Goal: Task Accomplishment & Management: Use online tool/utility

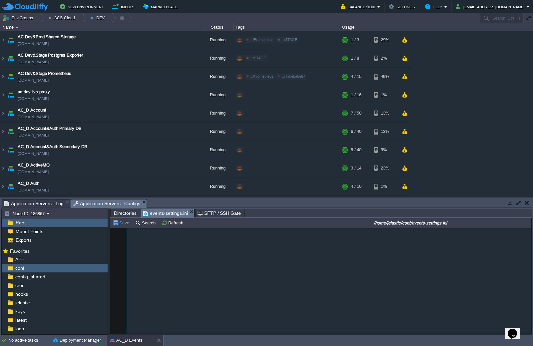
scroll to position [433, 0]
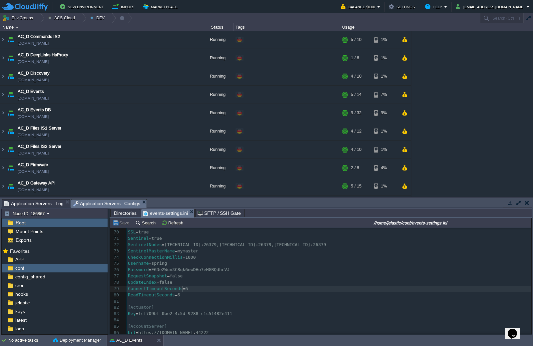
click at [185, 289] on div "104 59 ExpirationTime = 864000000 60 TokenPrefix = ACDEV 61 ​ 62 [Sanitizer] 63…" at bounding box center [329, 295] width 405 height 270
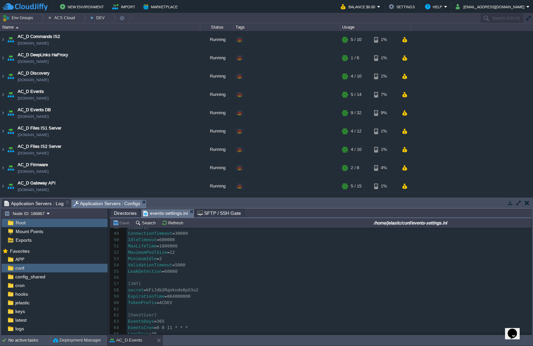
scroll to position [0, 0]
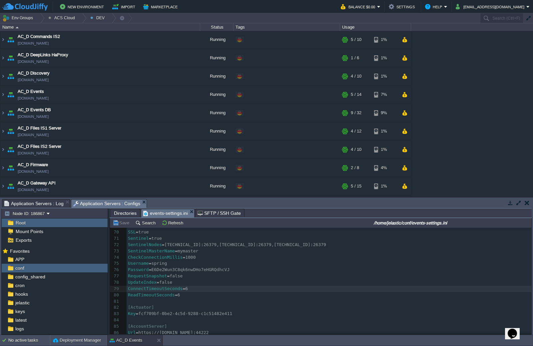
click at [183, 295] on pre "ReadTimeoutSeconds = 6" at bounding box center [329, 295] width 405 height 6
type textarea "8"
click at [120, 222] on button "Save" at bounding box center [122, 223] width 19 height 6
click at [186, 295] on pre "ReadTimeoutSeconds = 8" at bounding box center [329, 295] width 405 height 6
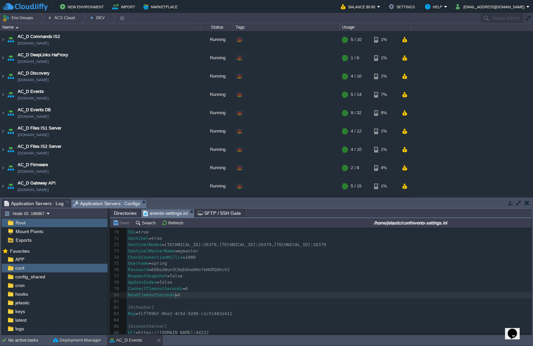
scroll to position [2, 0]
type textarea "10"
type textarea "7"
click at [122, 222] on button "Save" at bounding box center [122, 223] width 19 height 6
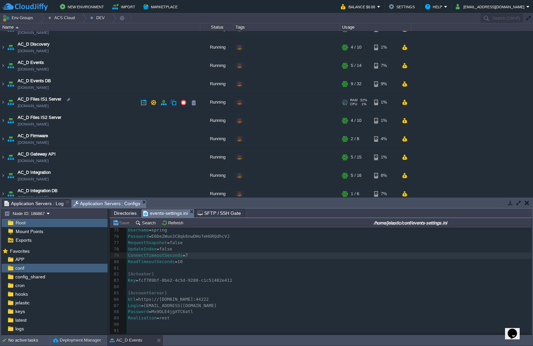
scroll to position [197, 0]
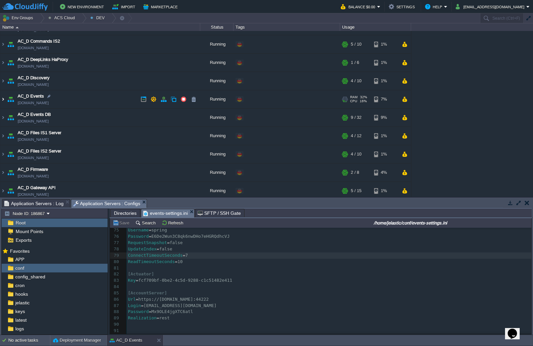
click at [4, 99] on img at bounding box center [2, 99] width 5 height 18
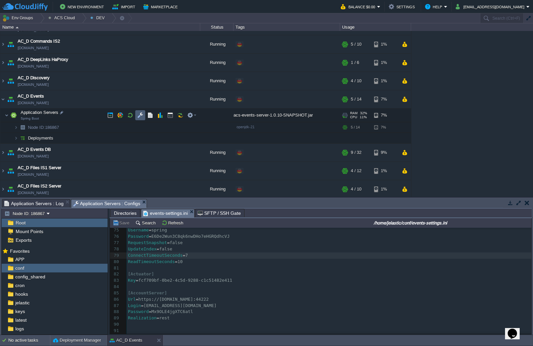
click at [140, 117] on button "button" at bounding box center [140, 115] width 6 height 6
click at [129, 113] on button "button" at bounding box center [130, 115] width 6 height 6
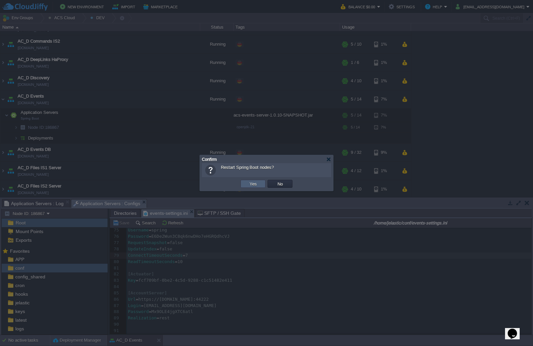
click at [260, 186] on td "Yes" at bounding box center [253, 184] width 25 height 8
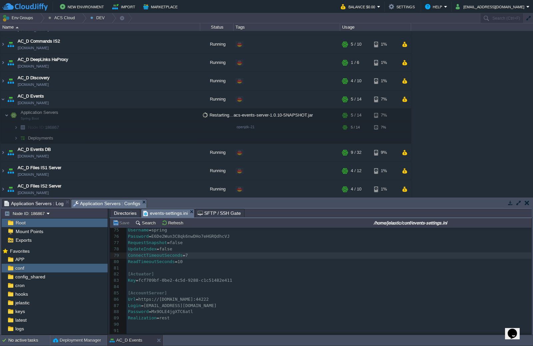
click at [49, 206] on span "Application Servers : Log" at bounding box center [33, 204] width 59 height 8
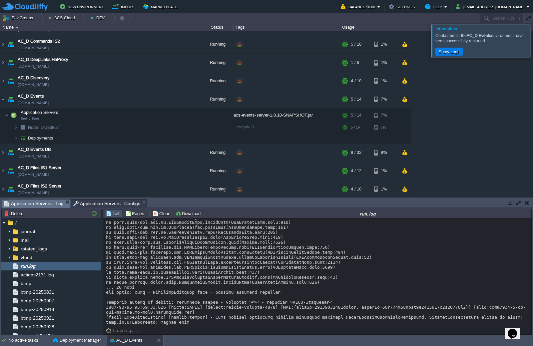
scroll to position [5108, 0]
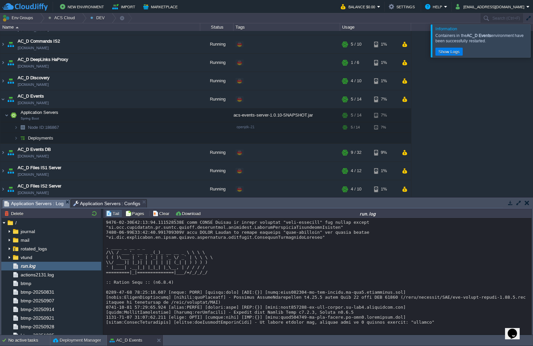
click at [533, 37] on div at bounding box center [541, 40] width 0 height 33
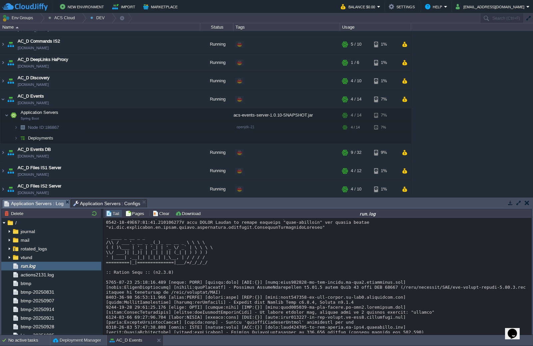
scroll to position [5238, 0]
